Goal: Information Seeking & Learning: Learn about a topic

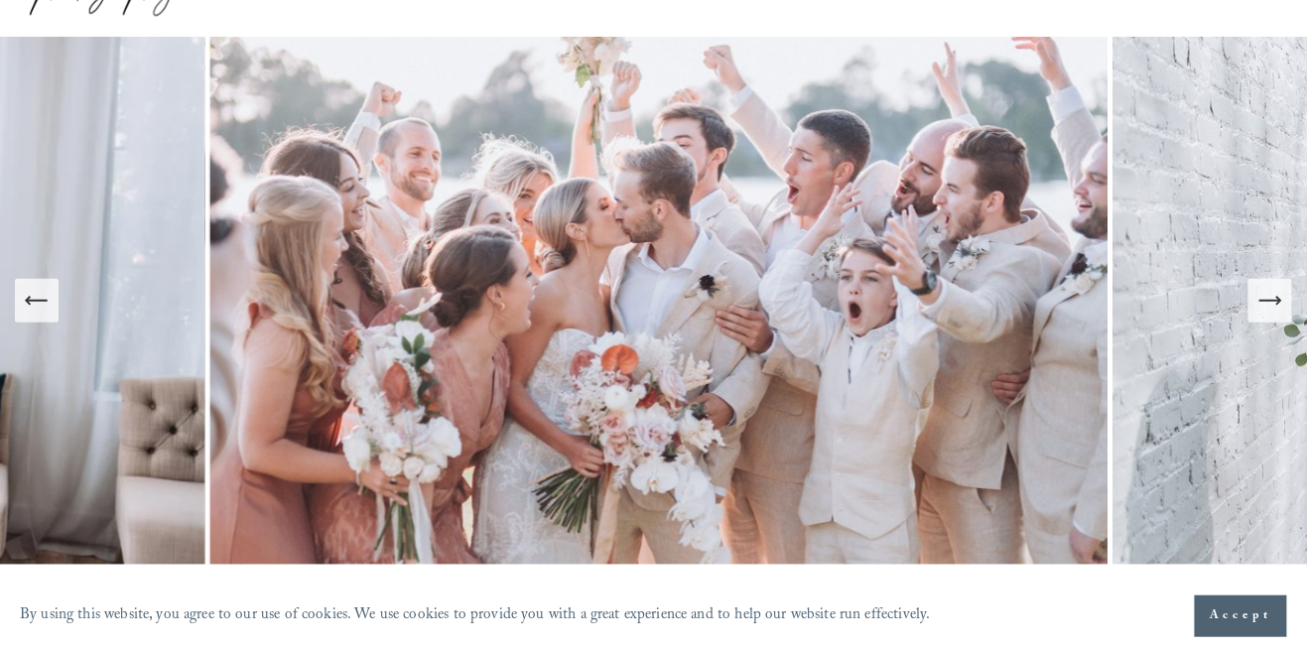
scroll to position [124, 0]
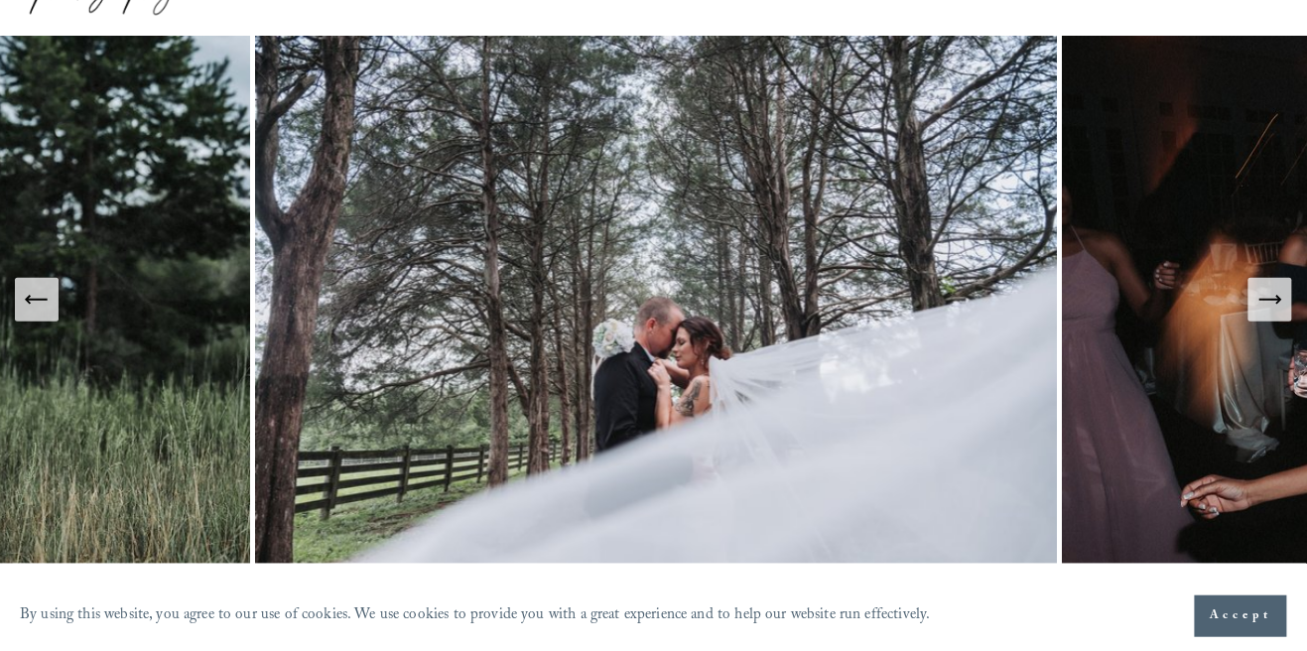
click at [1253, 626] on span "Accept" at bounding box center [1240, 616] width 63 height 20
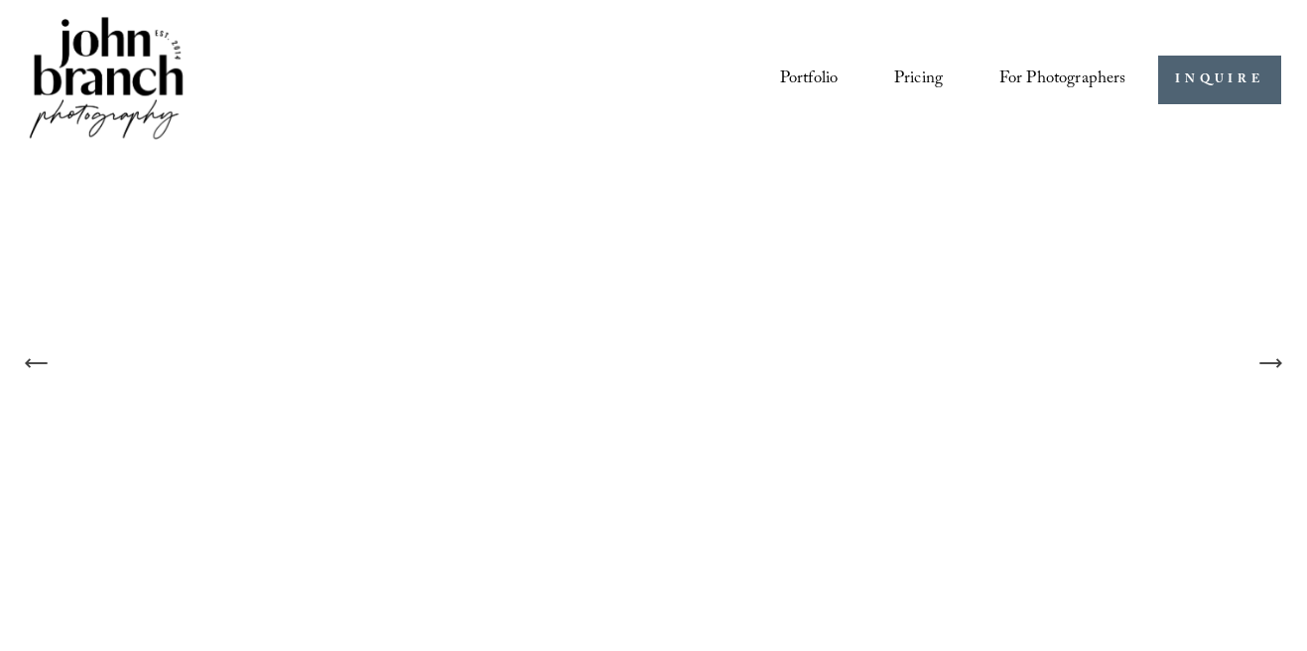
click at [823, 71] on link "Portfolio" at bounding box center [809, 80] width 59 height 37
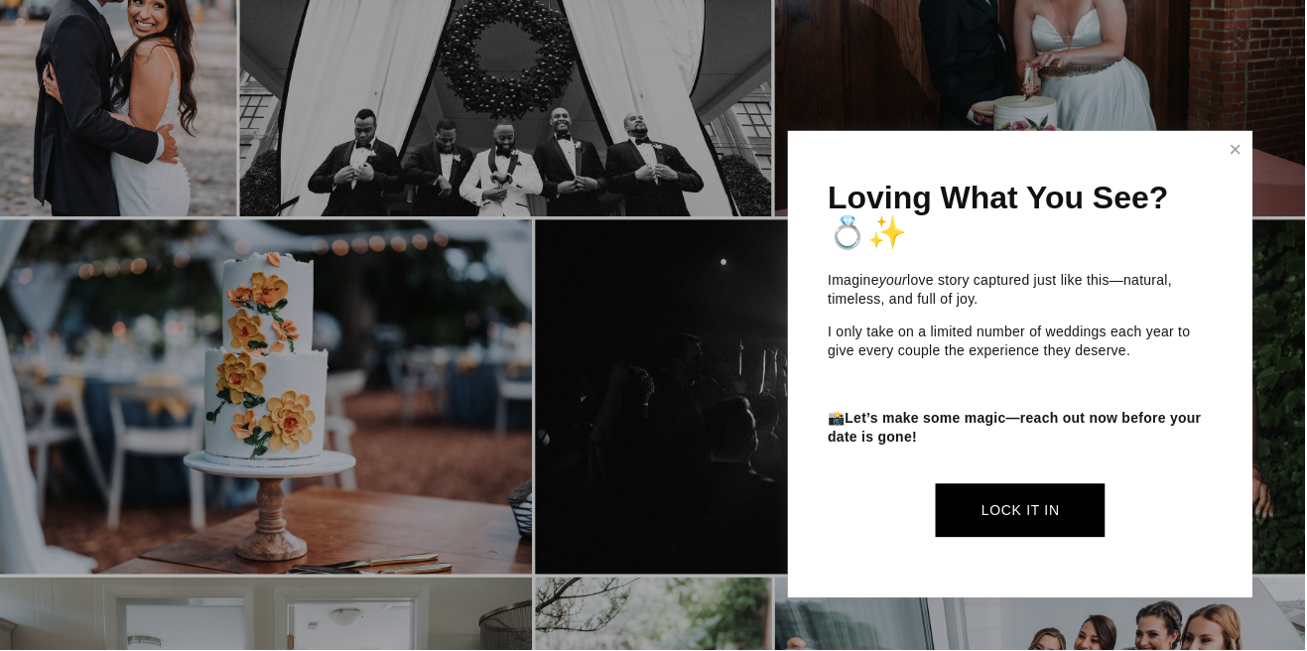
scroll to position [289, 0]
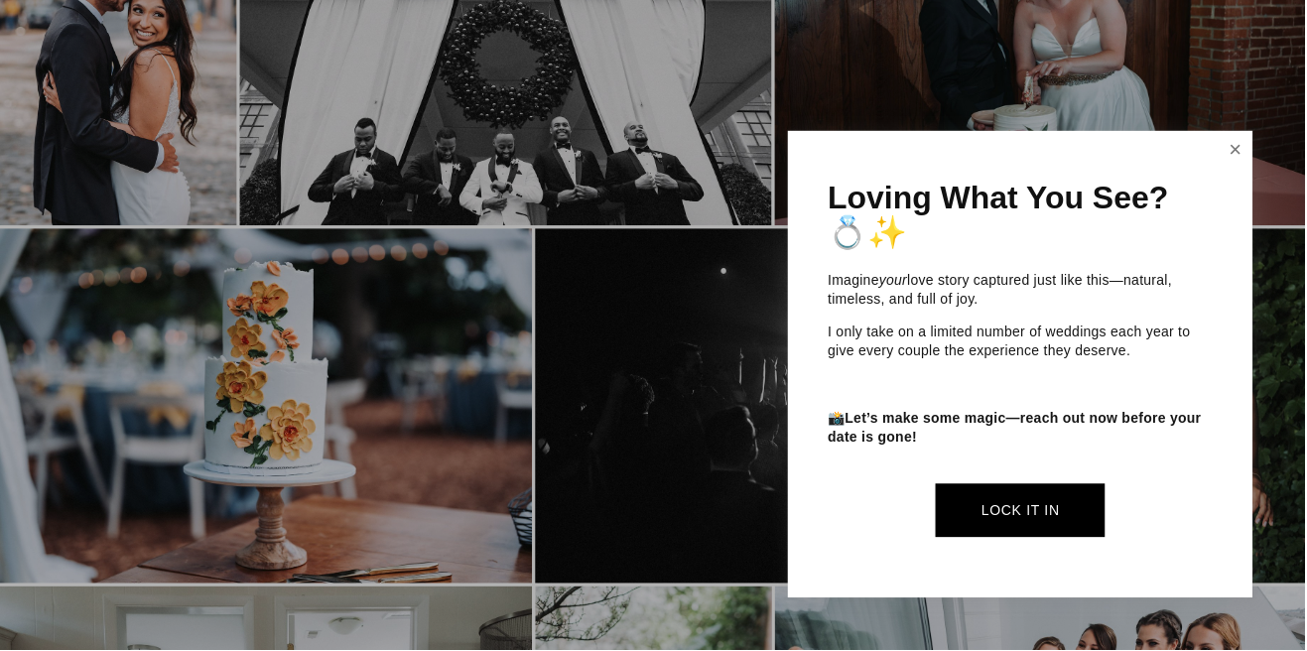
click at [1240, 163] on link "Close" at bounding box center [1237, 150] width 30 height 32
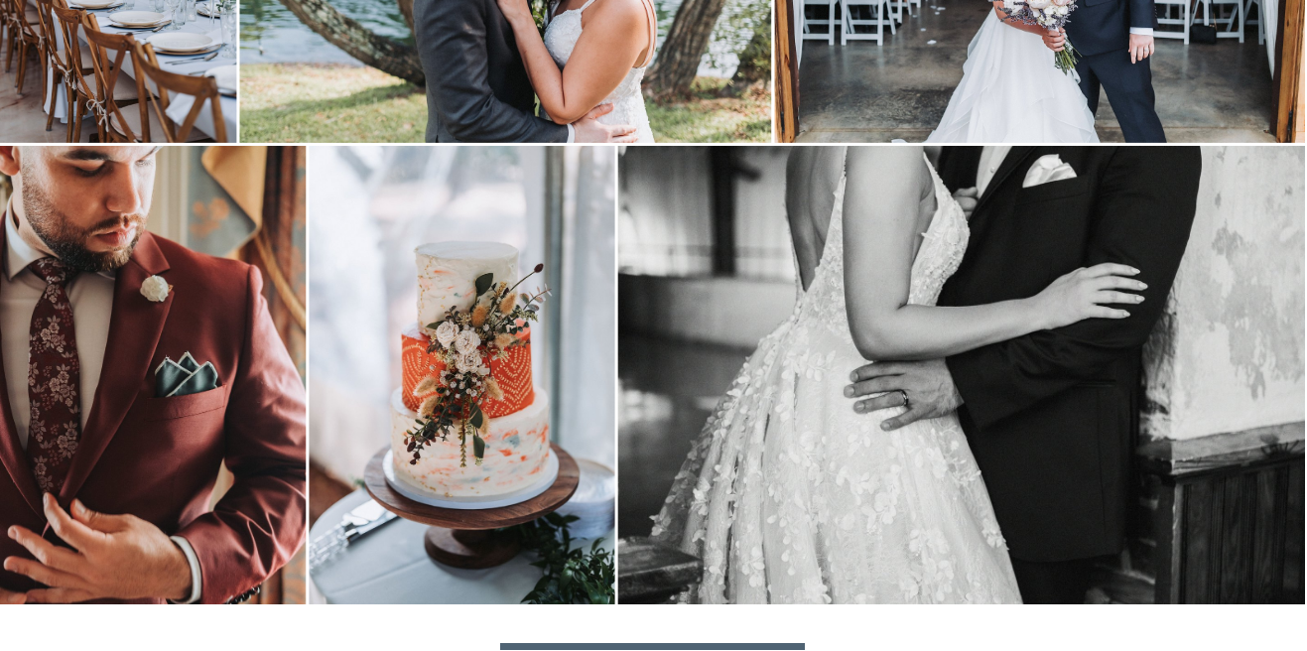
scroll to position [6527, 0]
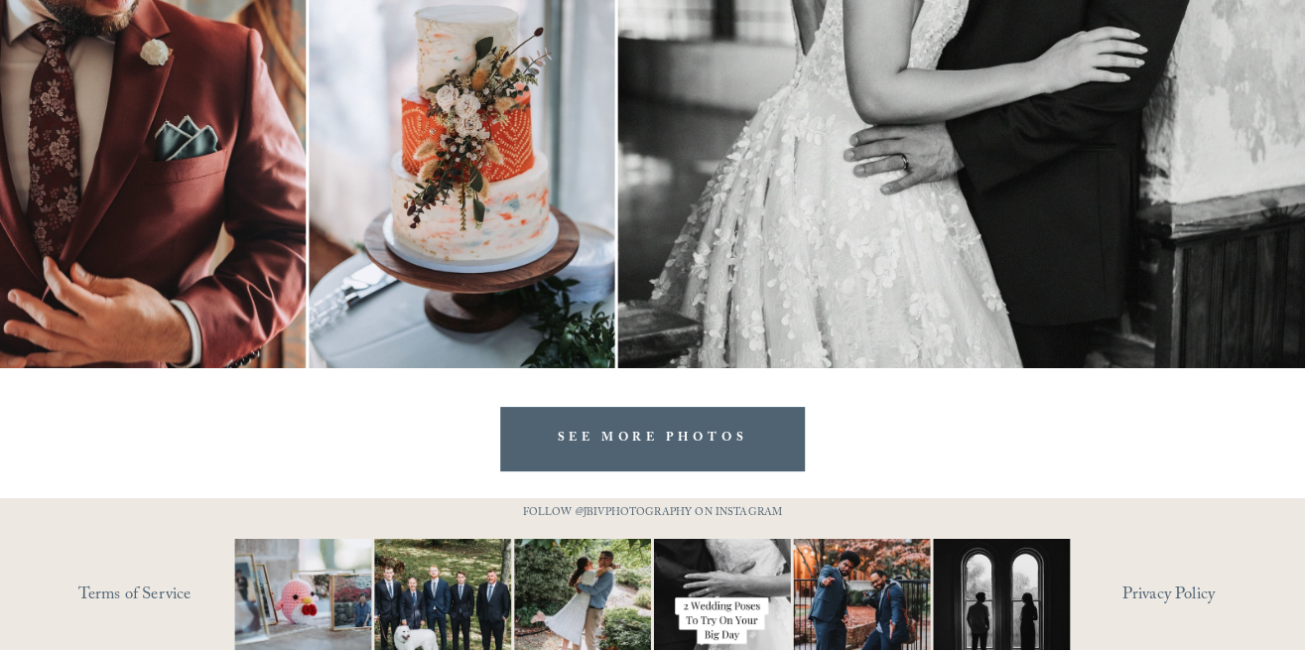
click at [746, 435] on link "SEE MORE PHOTOS" at bounding box center [654, 440] width 306 height 64
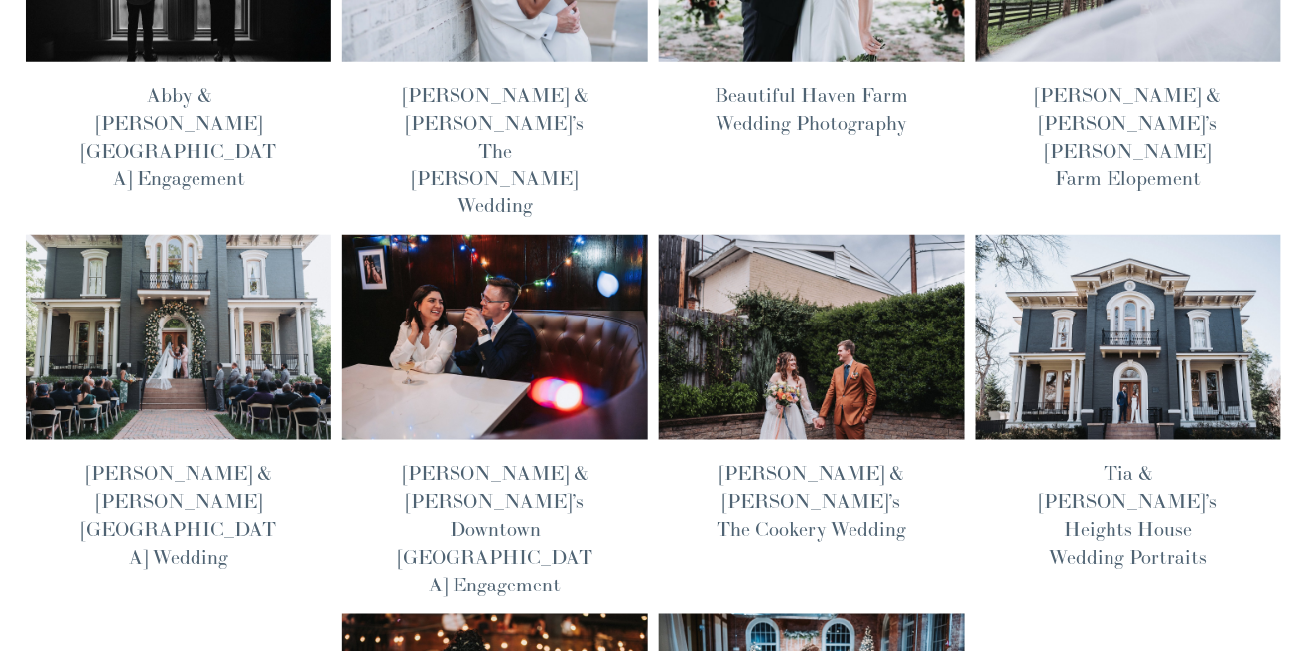
scroll to position [328, 0]
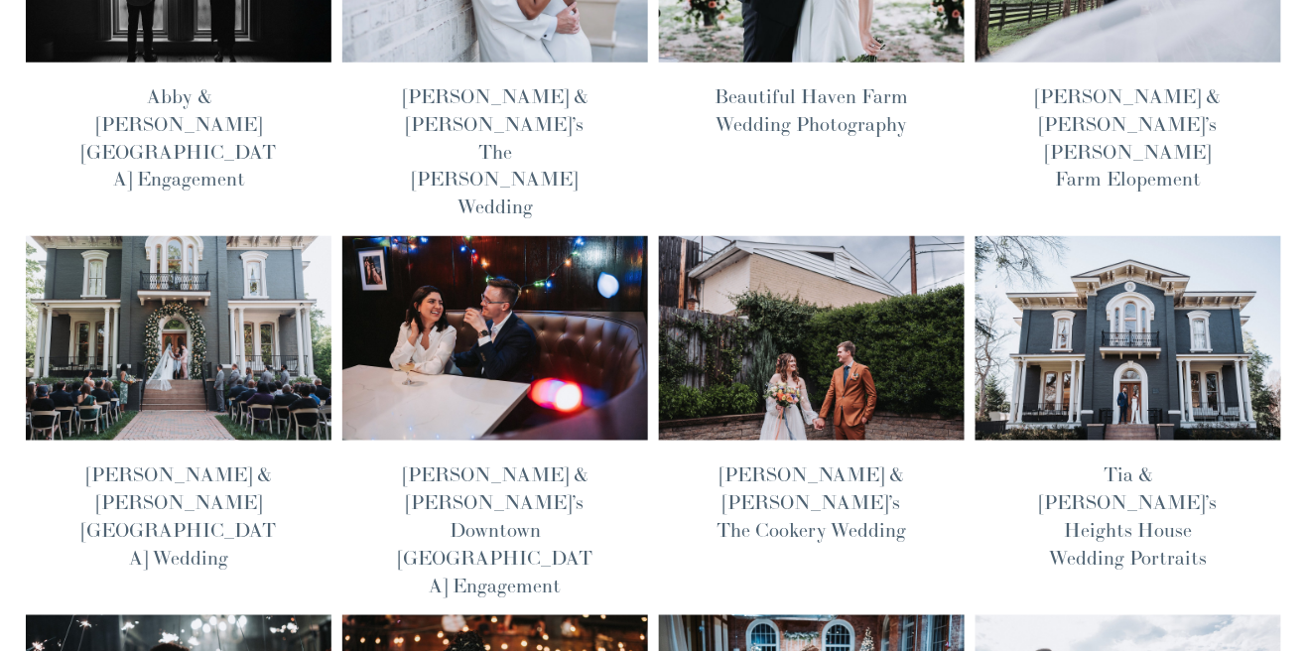
click at [1164, 265] on img at bounding box center [1127, 338] width 309 height 206
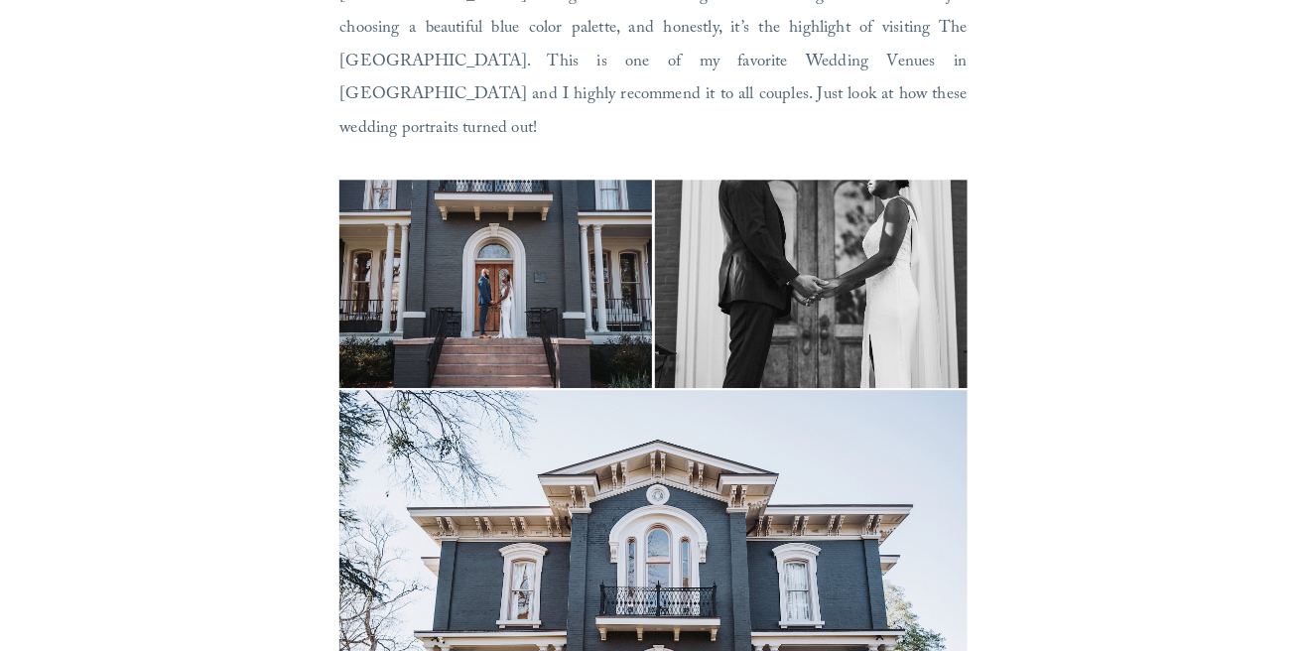
scroll to position [5217, 0]
